Goal: Navigation & Orientation: Find specific page/section

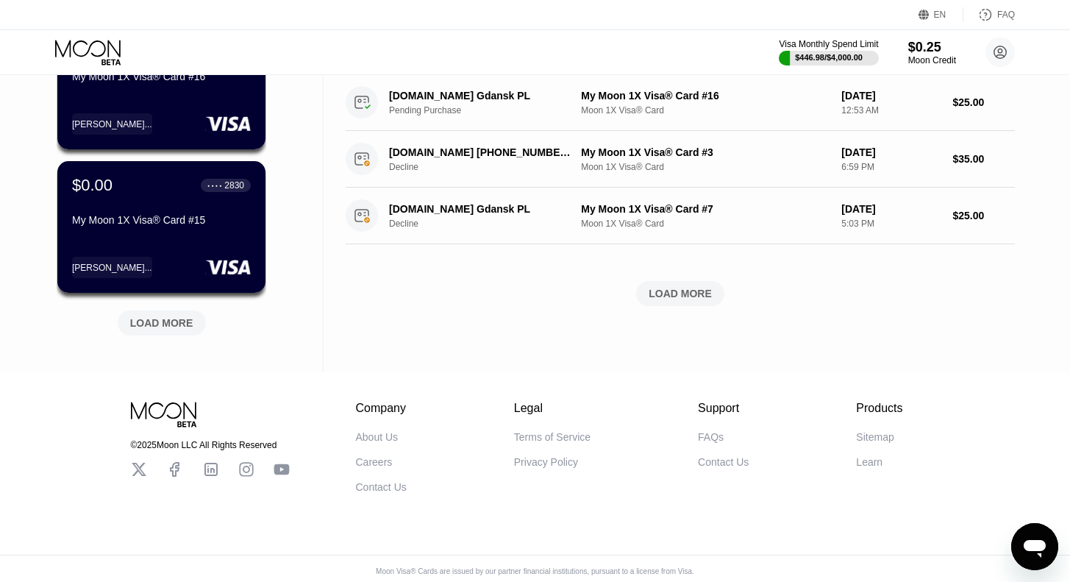
scroll to position [602, 0]
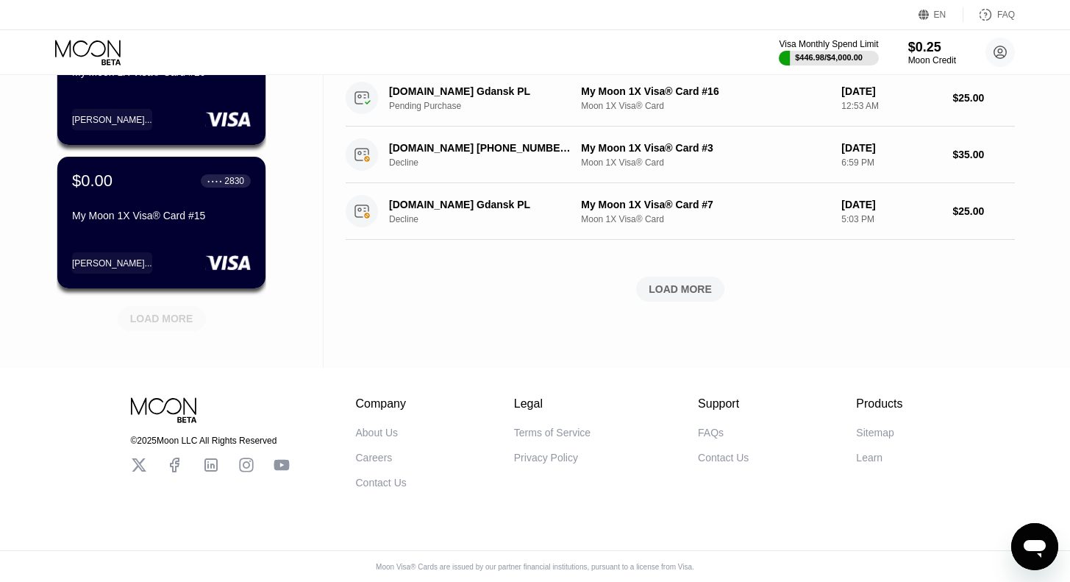
click at [177, 321] on div "LOAD MORE" at bounding box center [161, 318] width 63 height 13
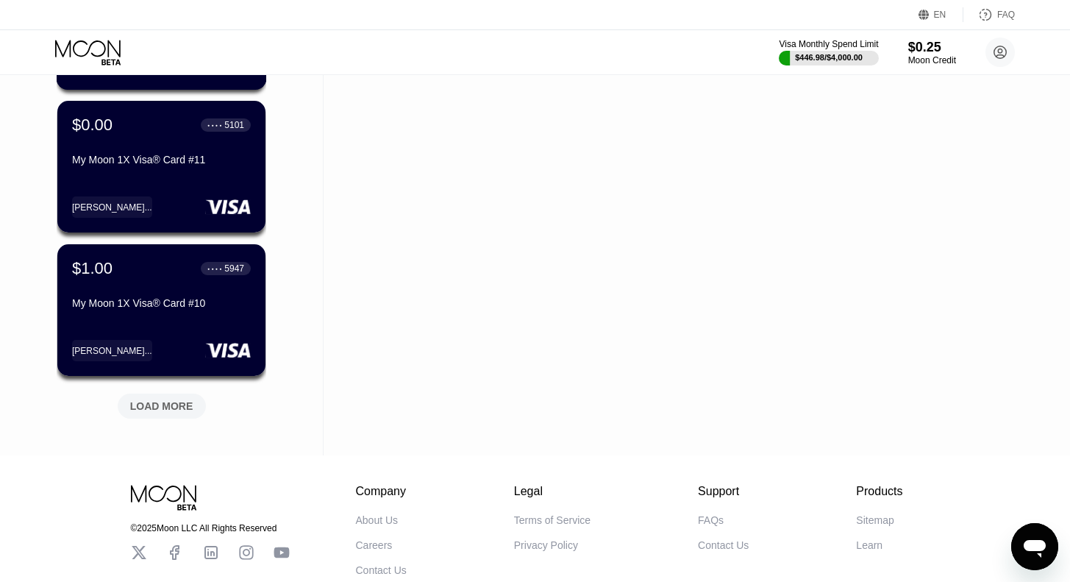
scroll to position [1233, 0]
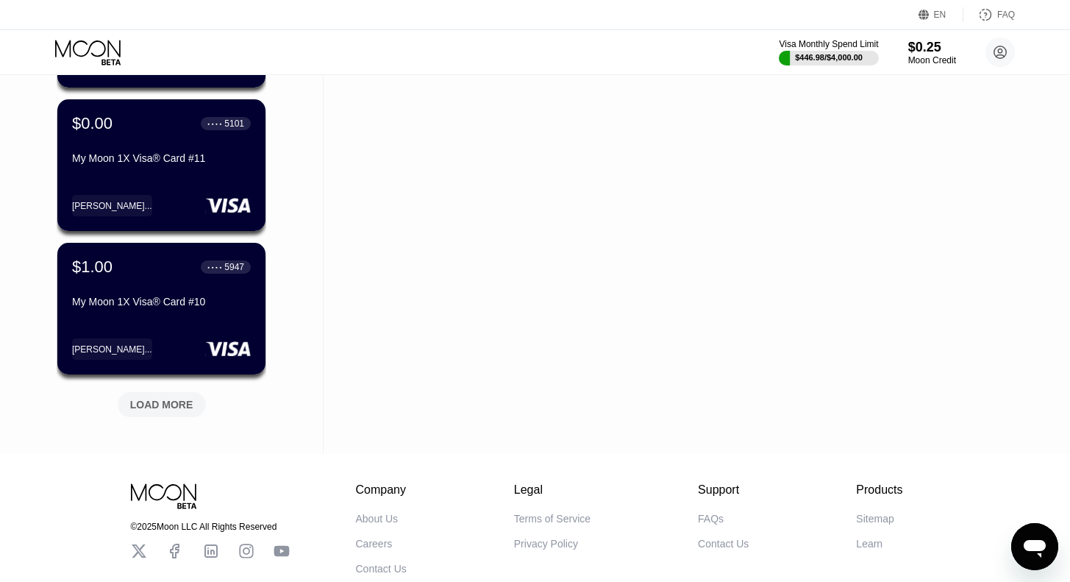
click at [165, 411] on div "LOAD MORE" at bounding box center [161, 404] width 63 height 13
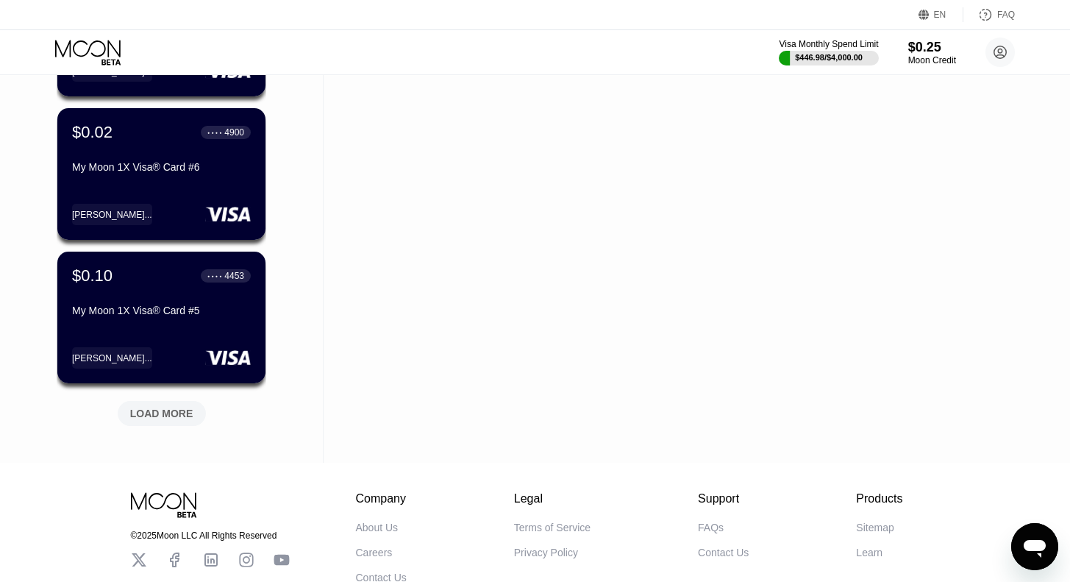
scroll to position [1942, 0]
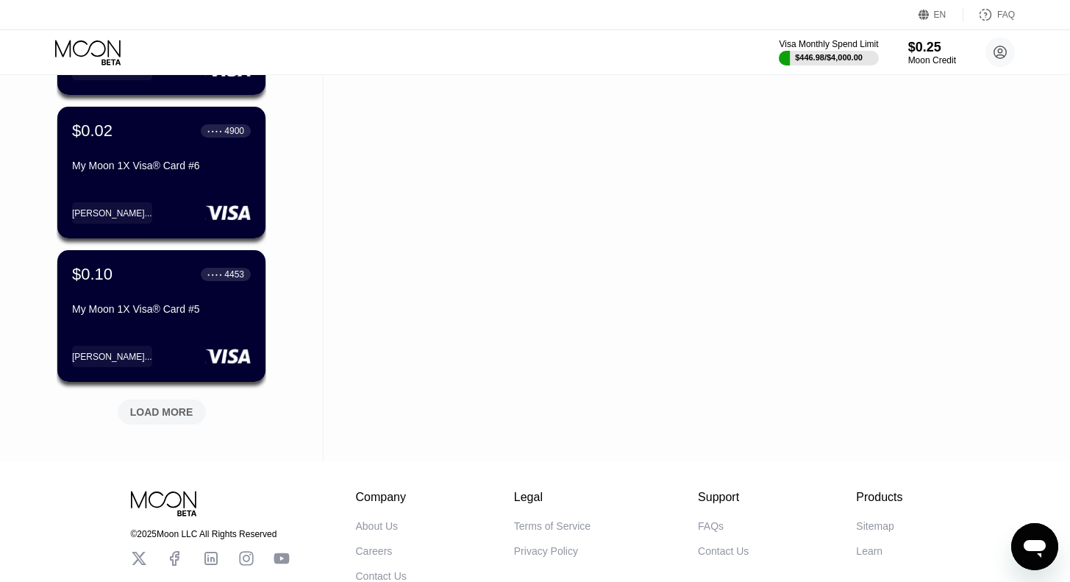
click at [171, 414] on div "LOAD MORE" at bounding box center [161, 411] width 63 height 13
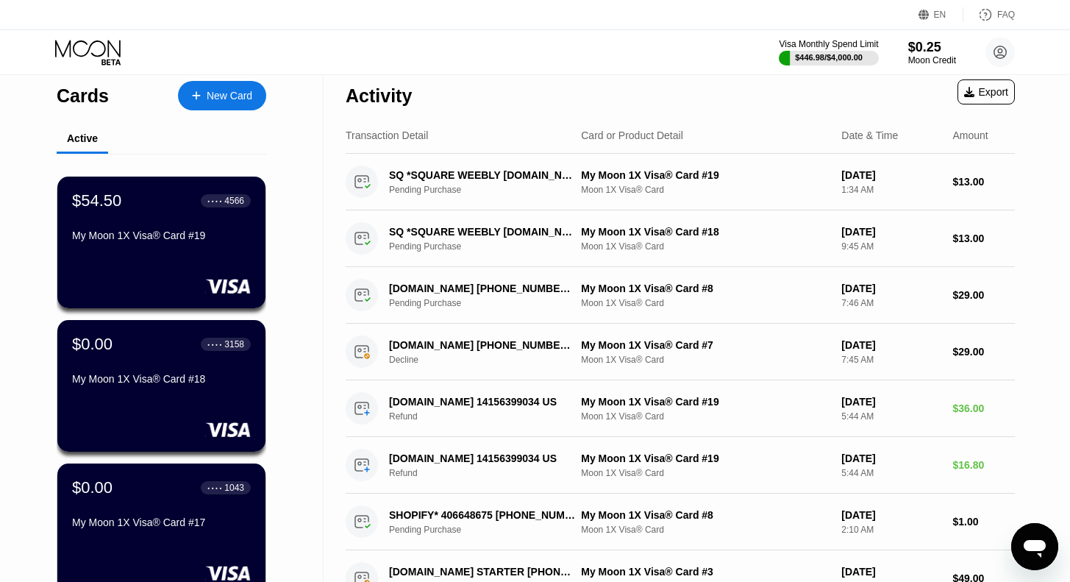
scroll to position [0, 0]
